Goal: Task Accomplishment & Management: Manage account settings

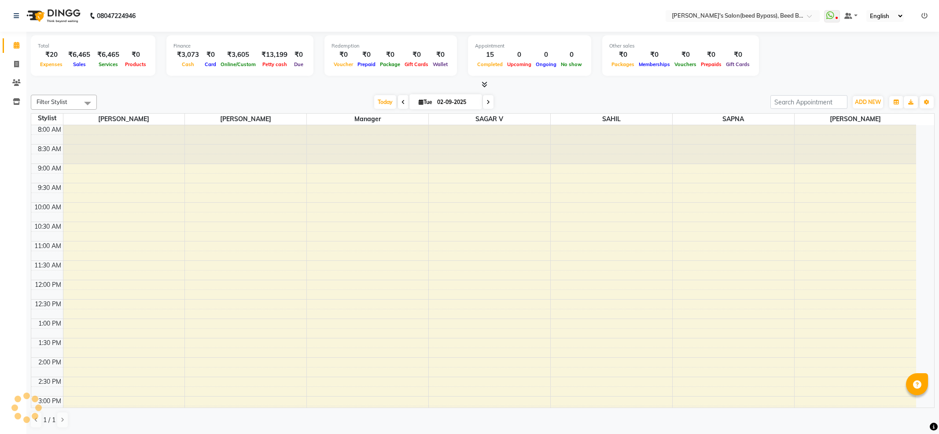
click at [181, 103] on div "[DATE] [DATE]" at bounding box center [433, 102] width 665 height 13
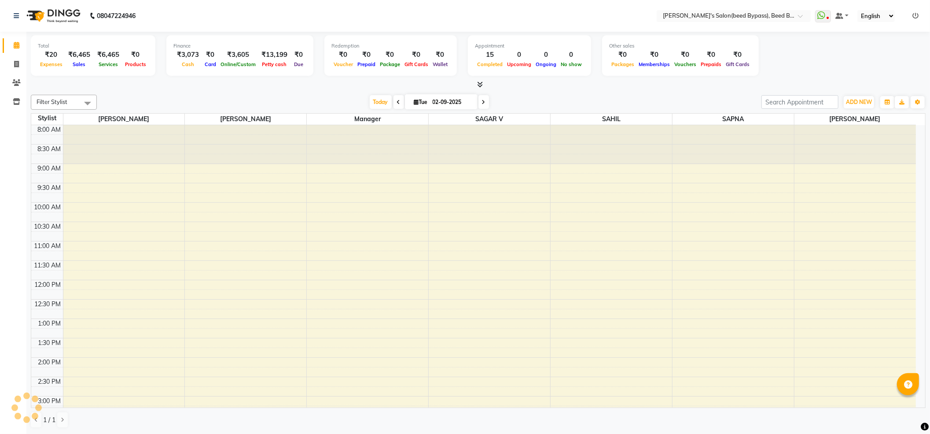
click at [181, 103] on div "[DATE] [DATE]" at bounding box center [429, 102] width 656 height 13
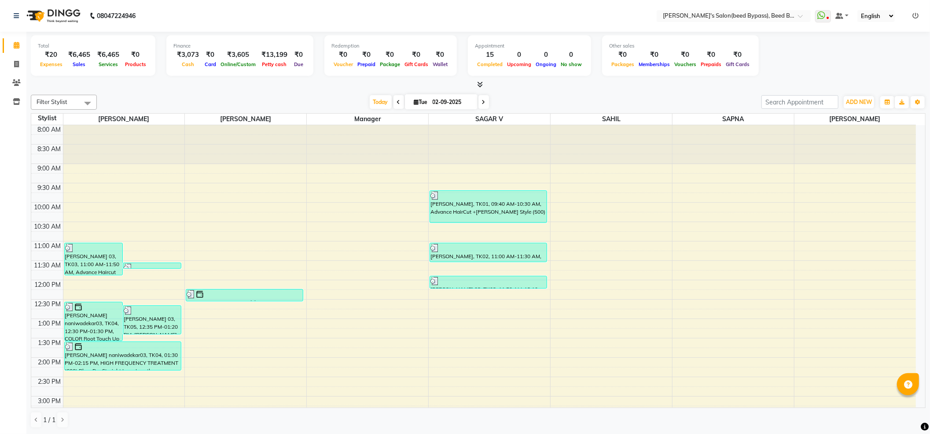
click at [839, 60] on div "Total ₹20 Expenses ₹6,465 Sales ₹6,465 Services ₹0 Products Finance ₹3,073 Cash…" at bounding box center [478, 56] width 895 height 43
click at [910, 10] on ul "WhatsApp Status ✕ Status: Disconnected Most Recent Message: [DATE] 07:52 PM Rec…" at bounding box center [870, 16] width 108 height 12
click at [914, 14] on icon at bounding box center [916, 16] width 6 height 6
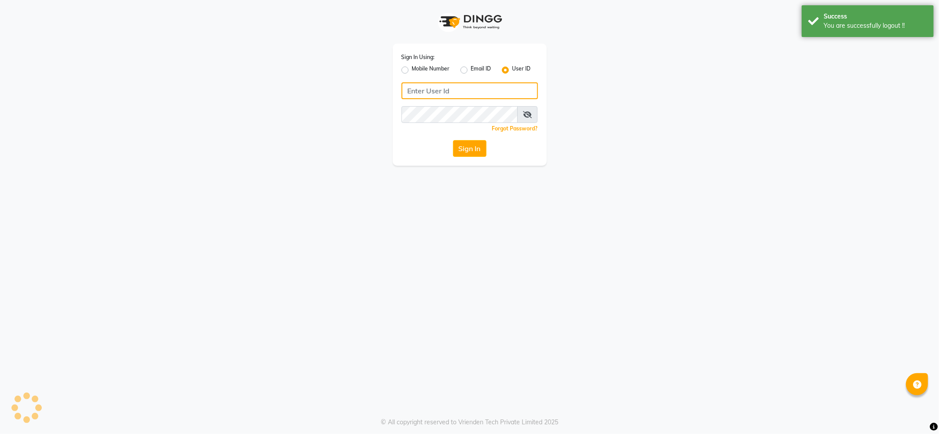
type input "7888039666"
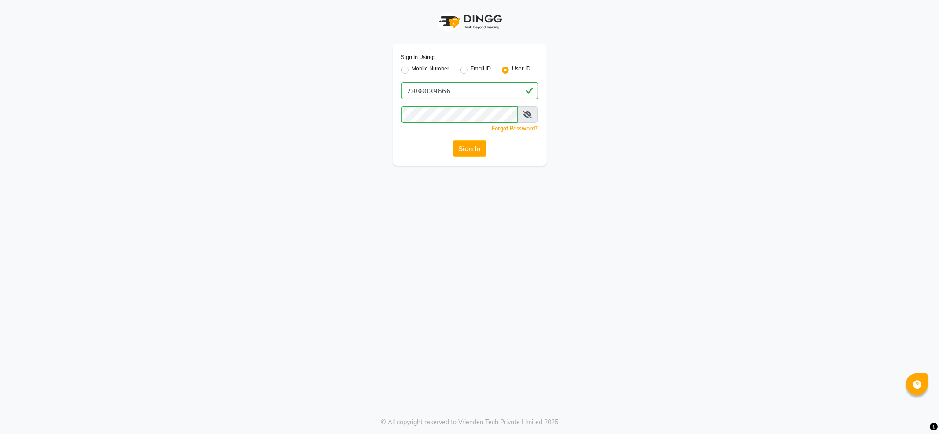
click at [432, 66] on label "Mobile Number" at bounding box center [431, 70] width 38 height 11
click at [418, 66] on input "Mobile Number" at bounding box center [415, 68] width 6 height 6
radio input "true"
radio input "false"
click at [463, 86] on input "Username" at bounding box center [484, 90] width 107 height 17
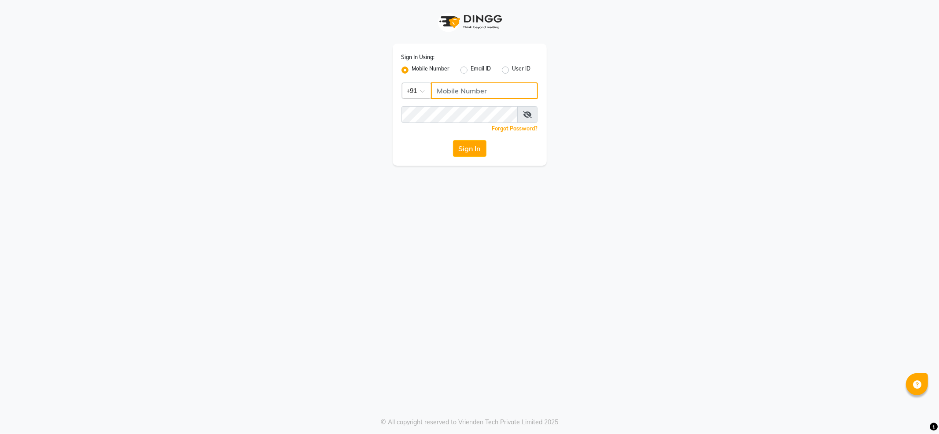
type input "7888029666"
click at [462, 144] on button "Sign In" at bounding box center [469, 148] width 33 height 17
